Goal: Task Accomplishment & Management: Use online tool/utility

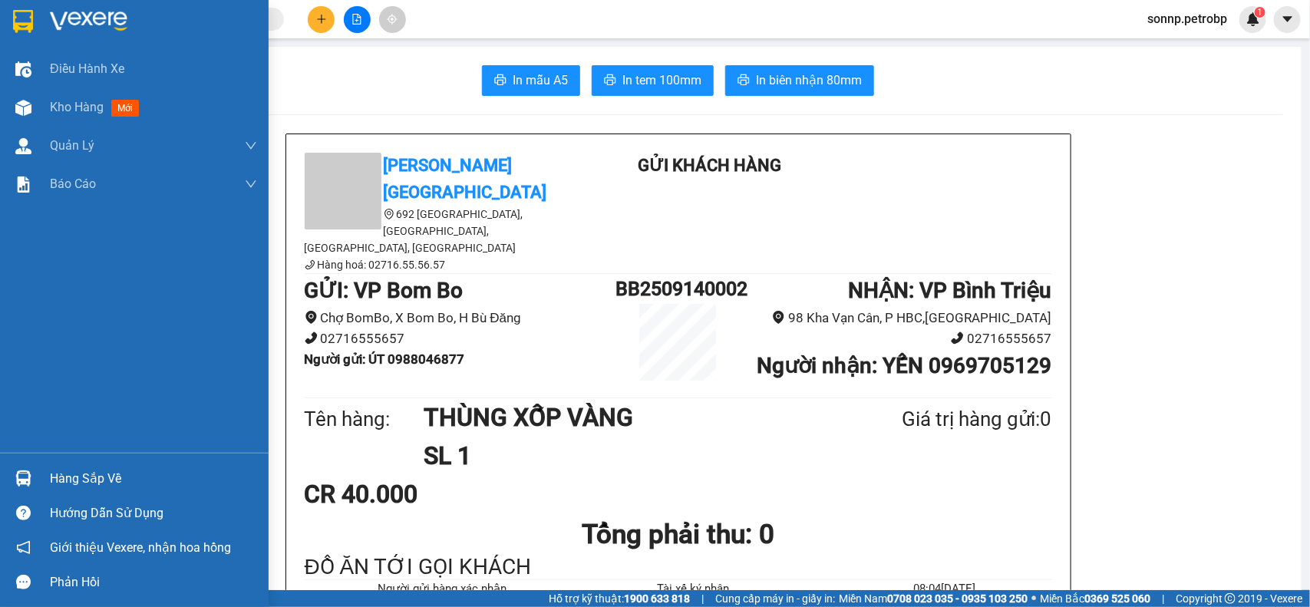
click at [31, 106] on div at bounding box center [23, 107] width 27 height 27
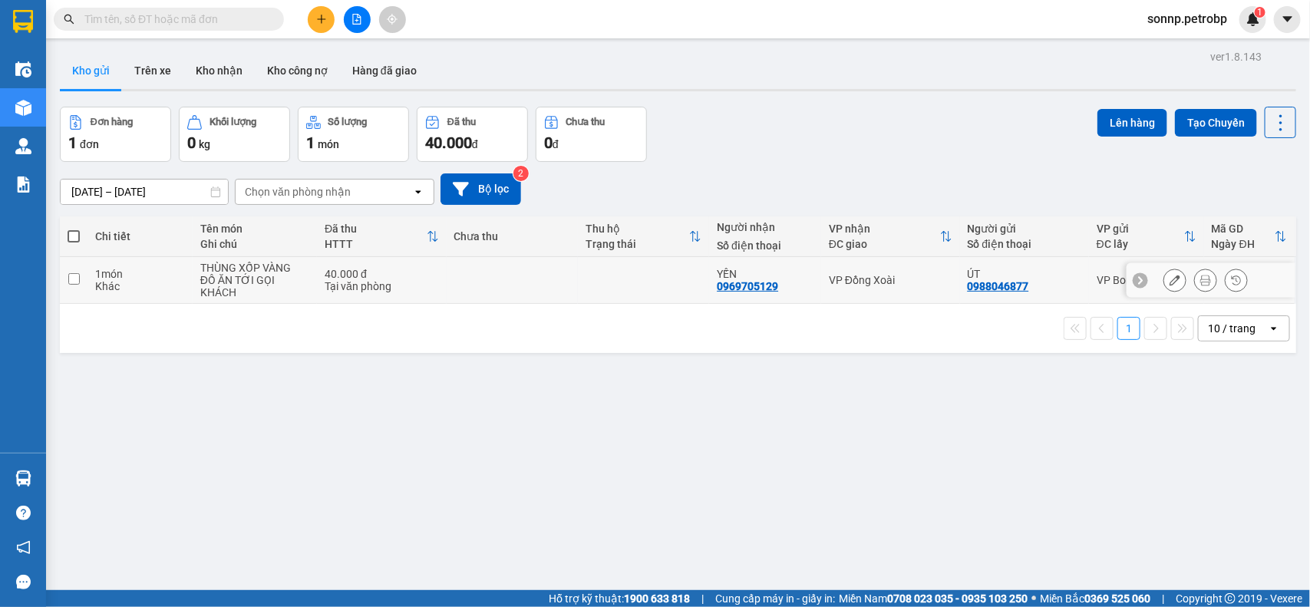
click at [557, 292] on td at bounding box center [512, 280] width 131 height 47
checkbox input "true"
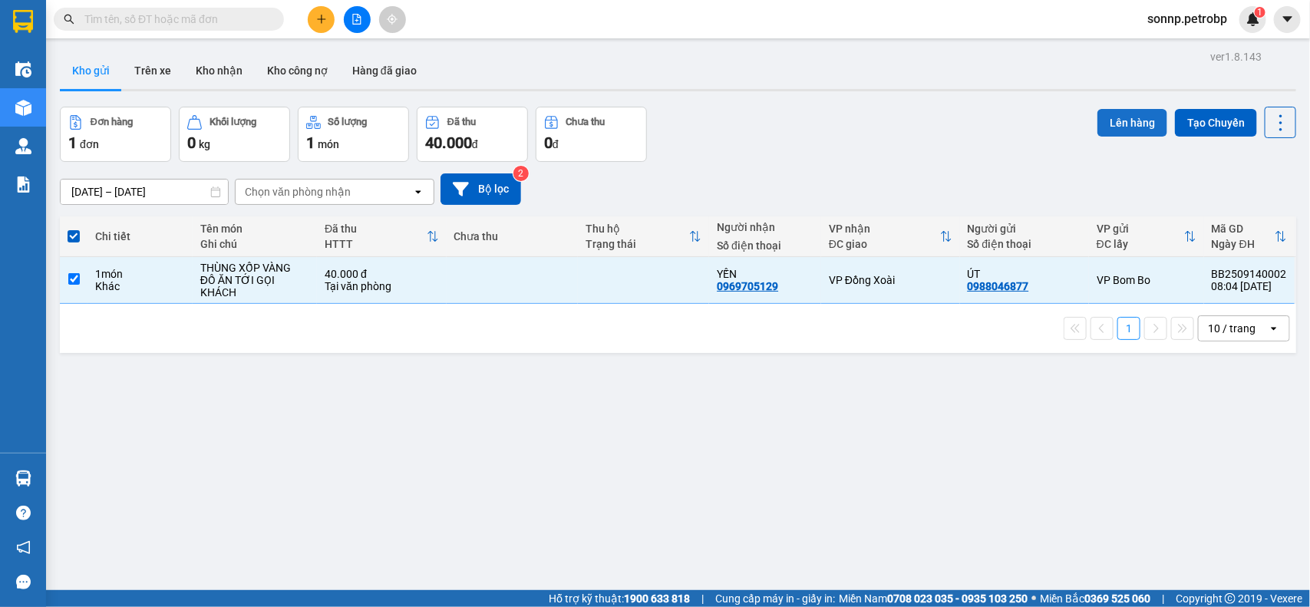
click at [1117, 127] on button "Lên hàng" at bounding box center [1133, 123] width 70 height 28
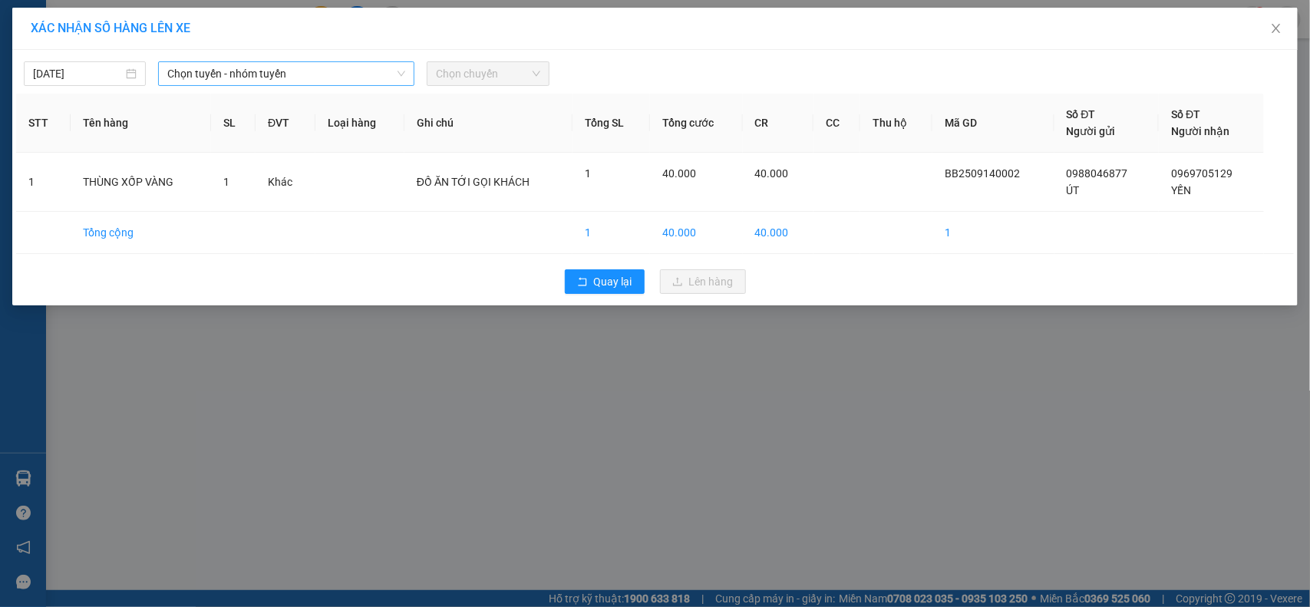
click at [296, 73] on span "Chọn tuyến - nhóm tuyến" at bounding box center [286, 73] width 238 height 23
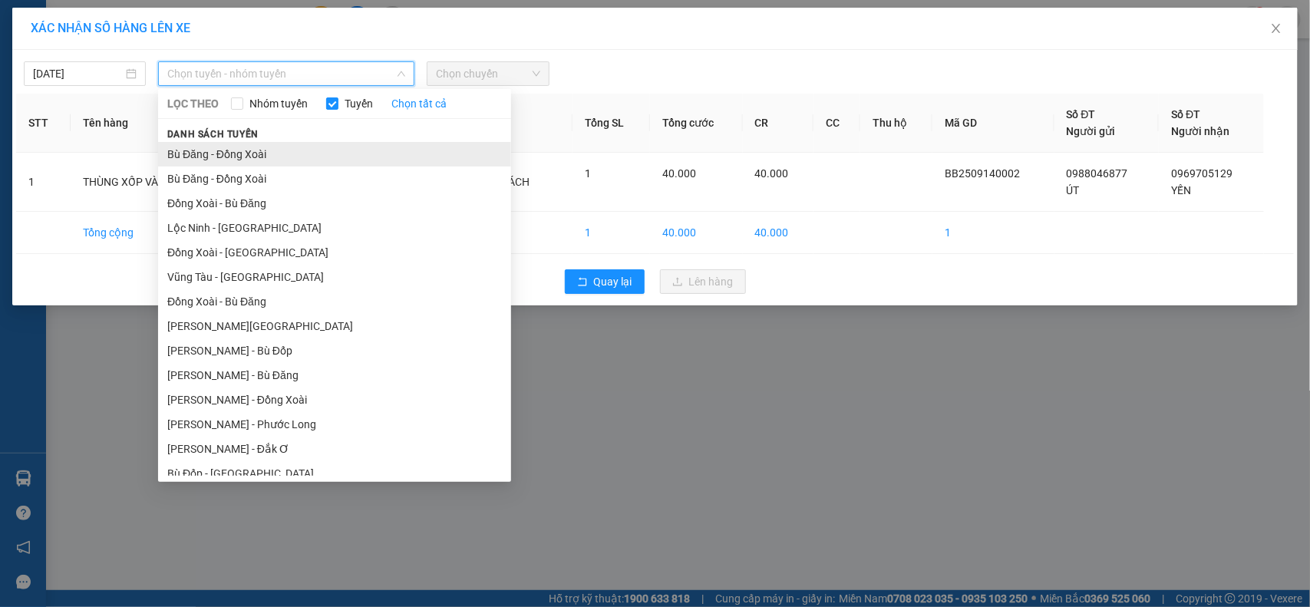
click at [249, 147] on li "Bù Đăng - Đồng Xoài" at bounding box center [334, 154] width 353 height 25
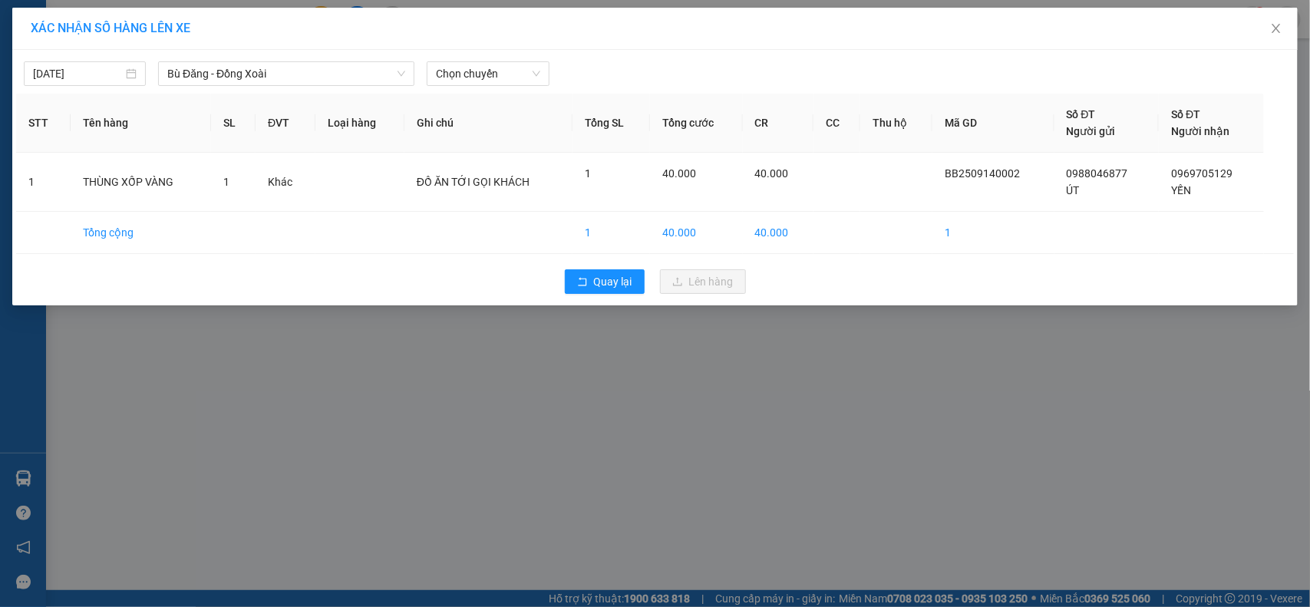
click at [477, 58] on div "[DATE] [GEOGRAPHIC_DATA] - [GEOGRAPHIC_DATA] LỌC THEO Nhóm tuyến Tuyến Chọn tất…" at bounding box center [655, 70] width 1278 height 32
click at [481, 74] on span "Chọn chuyến" at bounding box center [488, 73] width 104 height 23
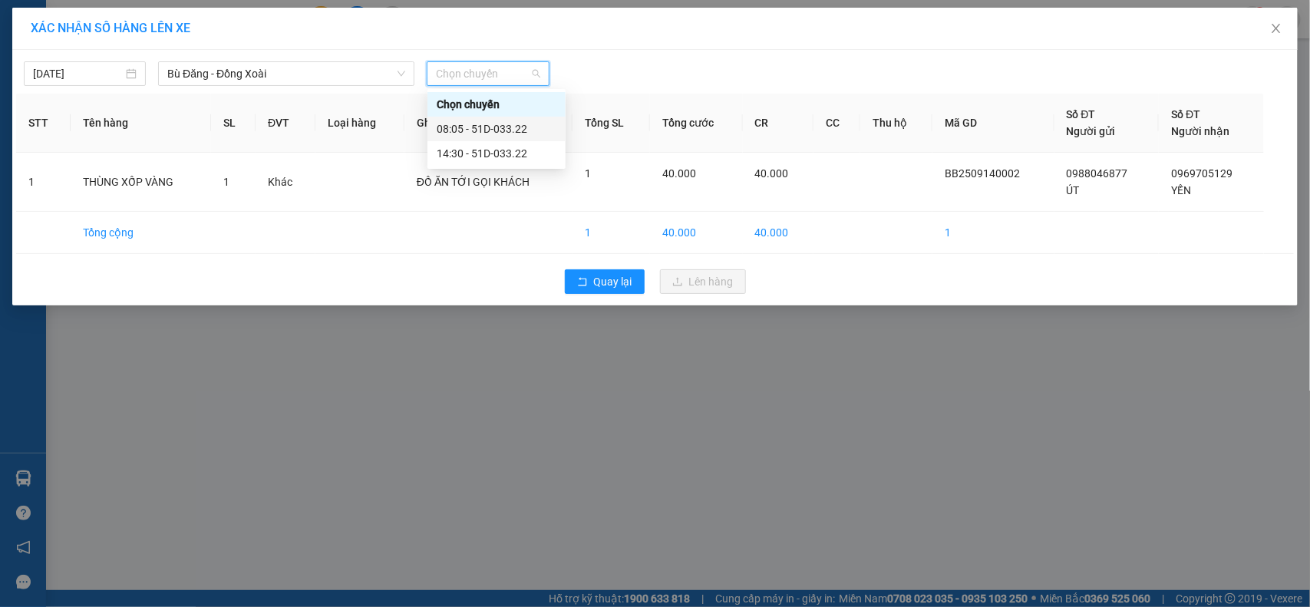
click at [488, 121] on div "08:05 - 51D-033.22" at bounding box center [497, 129] width 120 height 17
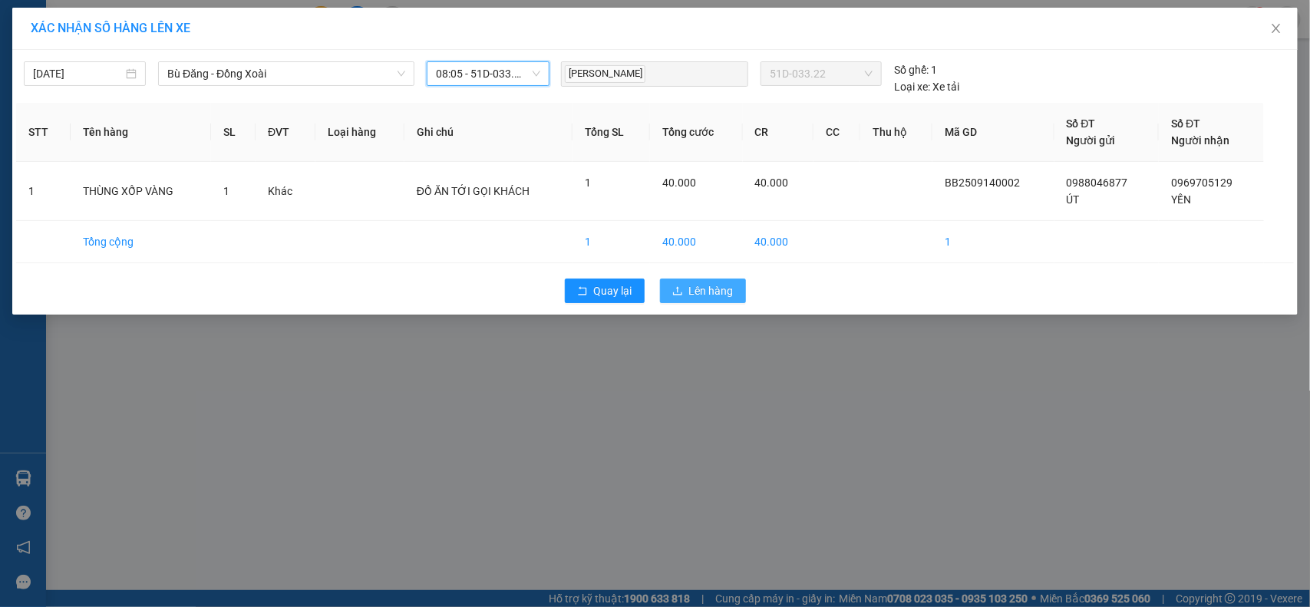
click at [695, 288] on span "Lên hàng" at bounding box center [711, 290] width 45 height 17
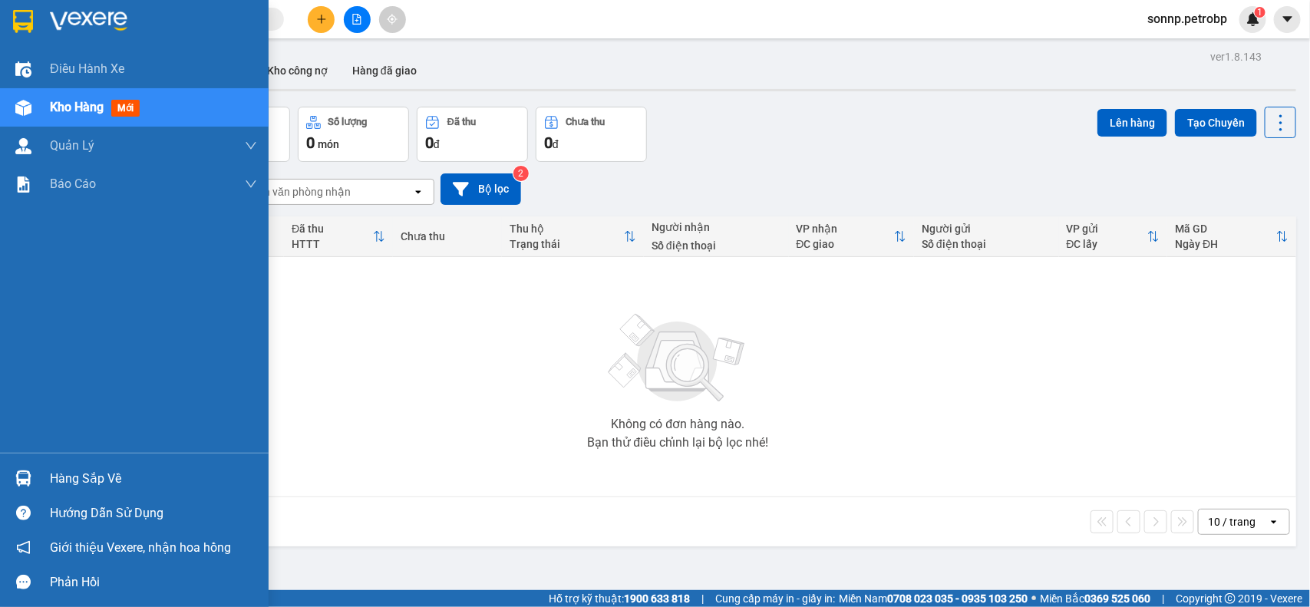
click at [35, 467] on div at bounding box center [23, 478] width 27 height 27
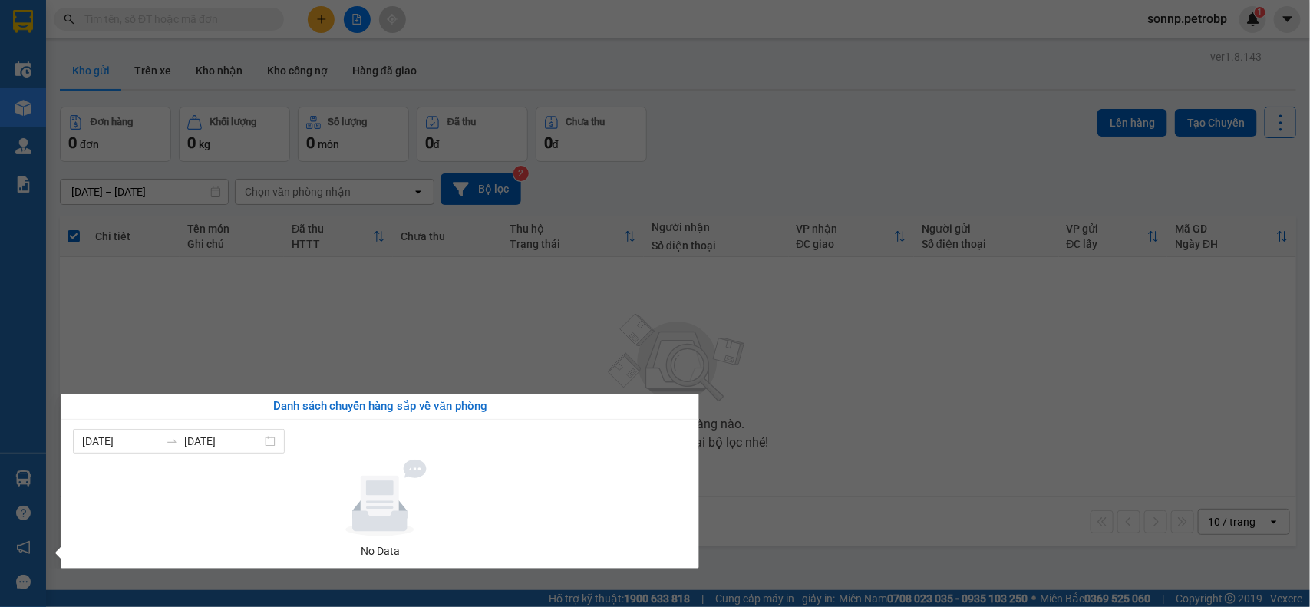
click at [18, 465] on div "Điều hành xe Kho hàng mới Quản [PERSON_NAME] lý chuyến Quản lý giao nhận mới Qu…" at bounding box center [23, 303] width 46 height 607
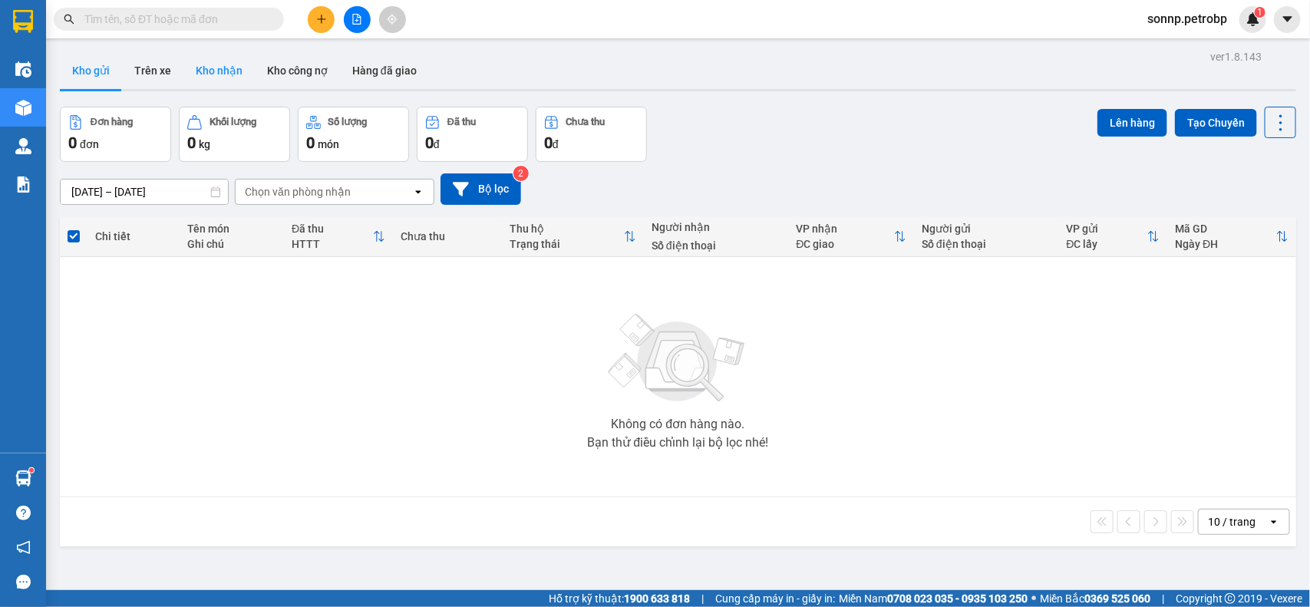
click at [207, 66] on button "Kho nhận" at bounding box center [218, 70] width 71 height 37
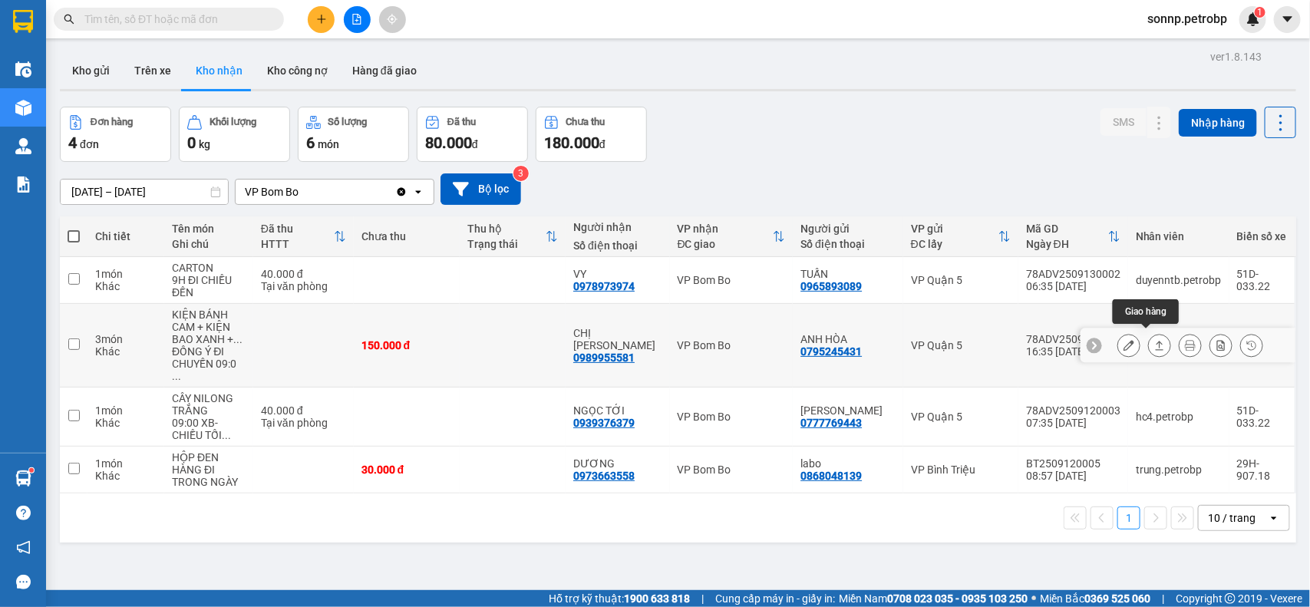
click at [1154, 342] on icon at bounding box center [1159, 345] width 11 height 11
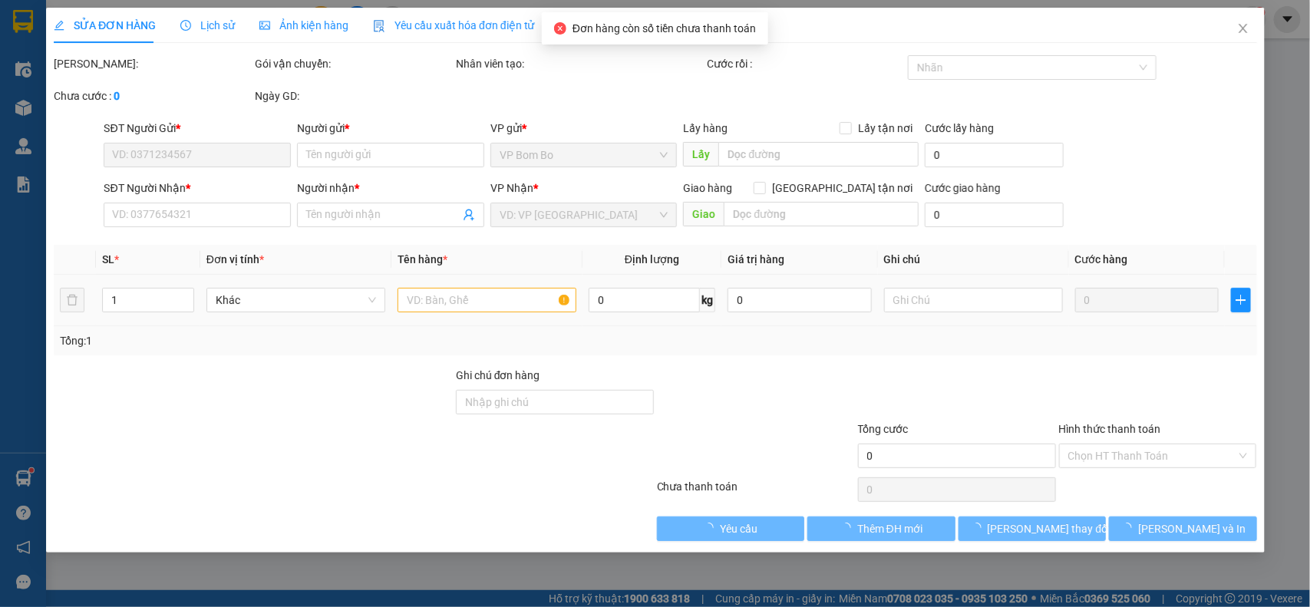
type input "0795245431"
type input "ANH HÒA"
type input "0989955581"
type input "CHỊ [PERSON_NAME]"
type input "150.000"
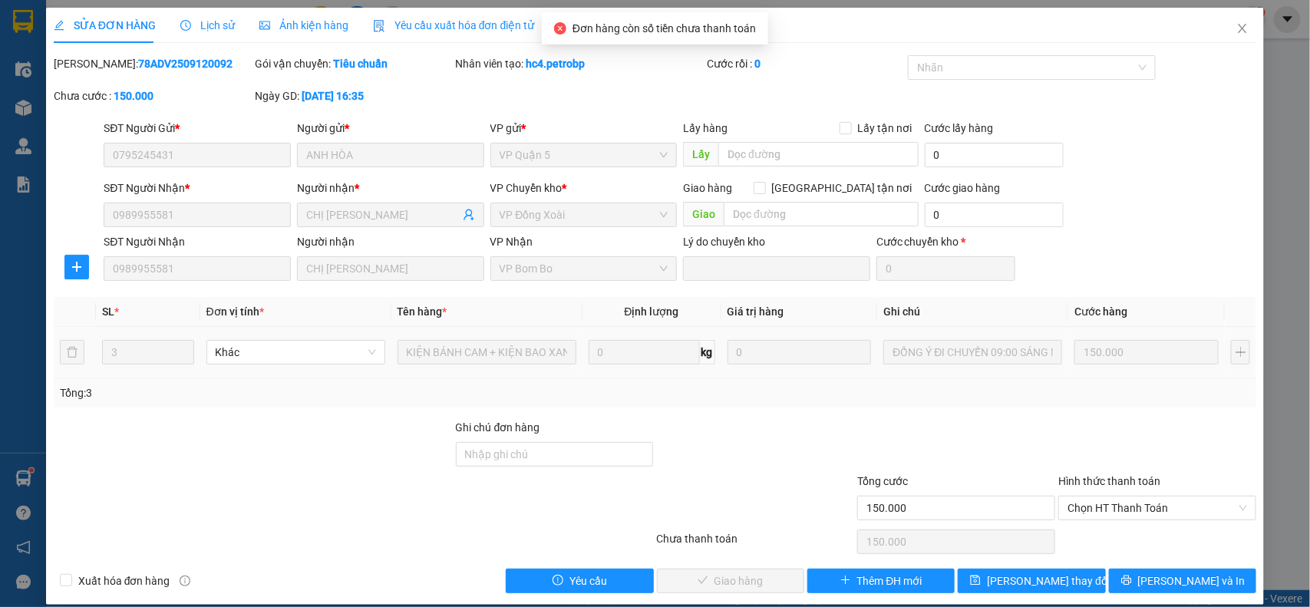
drag, startPoint x: 200, startPoint y: 58, endPoint x: 93, endPoint y: 71, distance: 108.3
click at [93, 70] on div "[PERSON_NAME]: 78ADV2509120092" at bounding box center [153, 63] width 198 height 17
copy b "78ADV2509120092"
click at [1121, 507] on span "Chọn HT Thanh Toán" at bounding box center [1158, 508] width 180 height 23
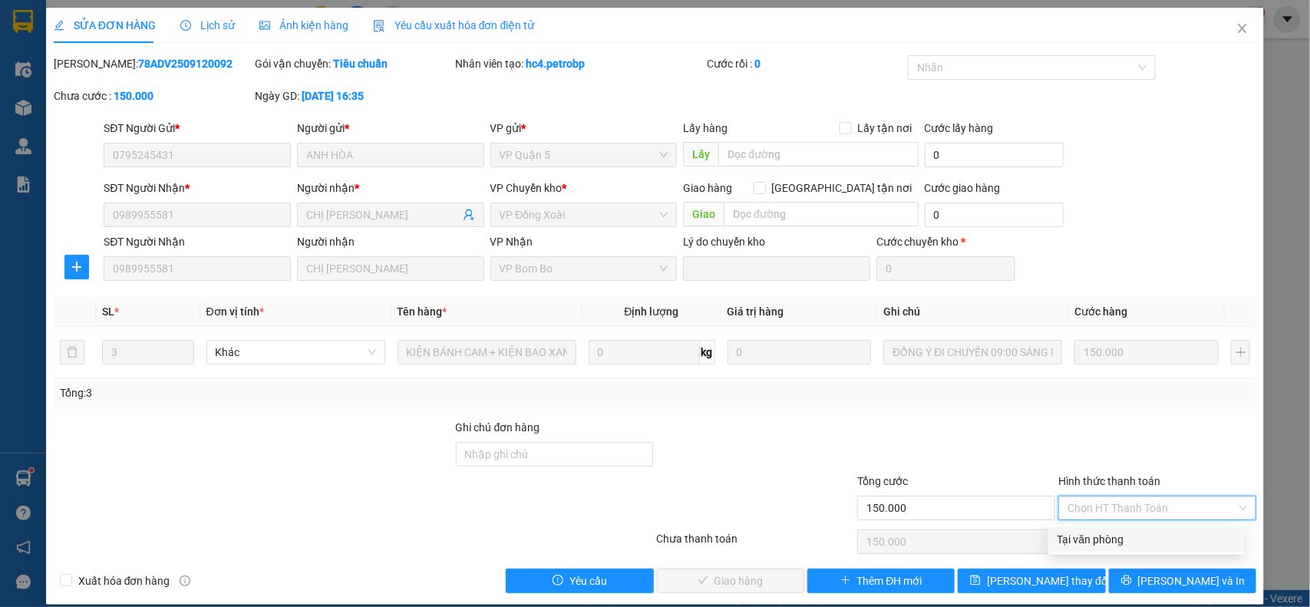
click at [1111, 535] on div "Tại văn phòng" at bounding box center [1146, 539] width 177 height 17
type input "0"
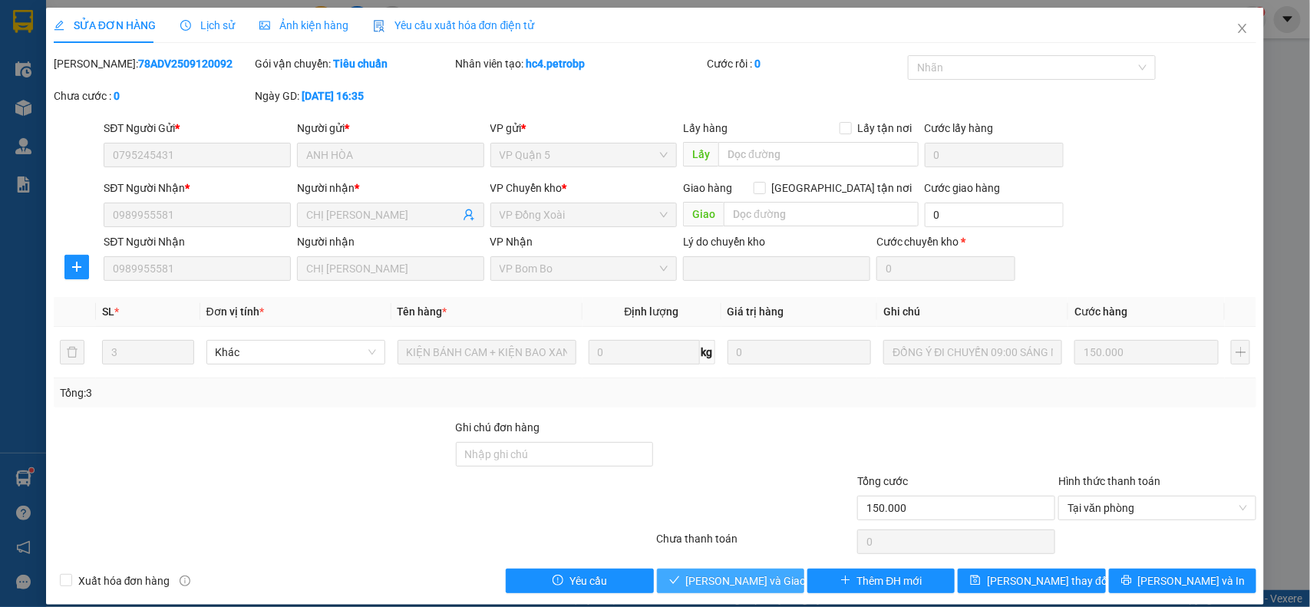
click at [745, 570] on button "[PERSON_NAME] và Giao hàng" at bounding box center [730, 581] width 147 height 25
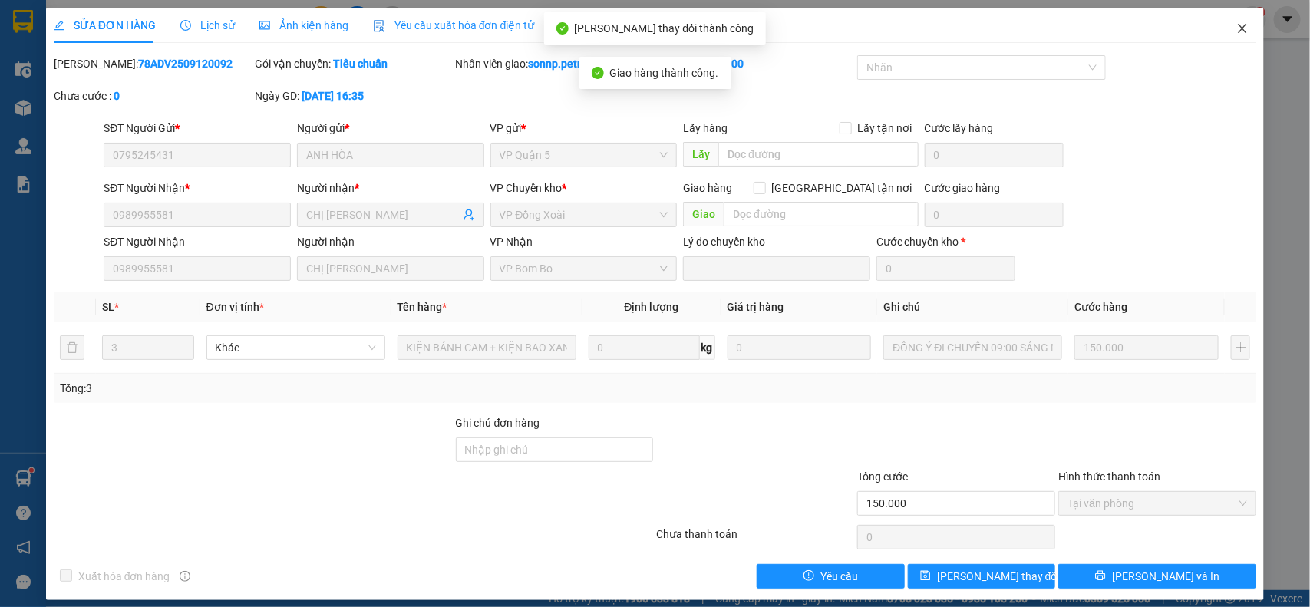
click at [1239, 28] on icon "close" at bounding box center [1243, 28] width 8 height 9
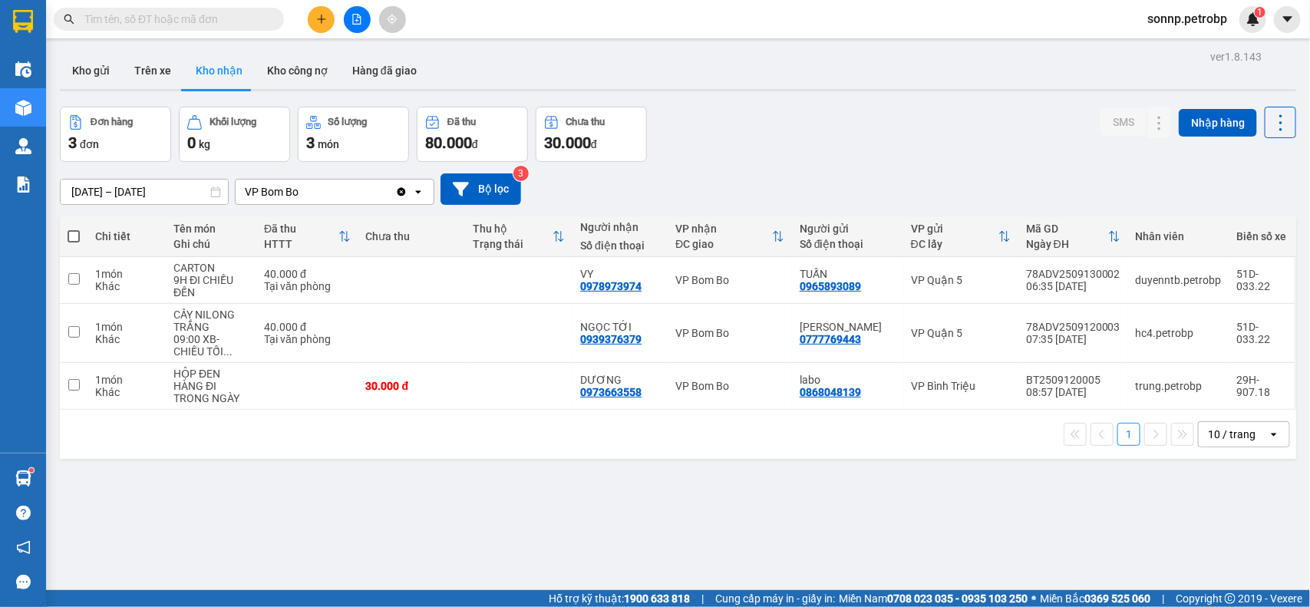
click at [719, 569] on div "ver 1.8.143 Kho gửi Trên xe Kho nhận Kho công nợ Hàng đã giao Đơn hàng 3 đơn Kh…" at bounding box center [678, 349] width 1249 height 607
